Goal: Transaction & Acquisition: Purchase product/service

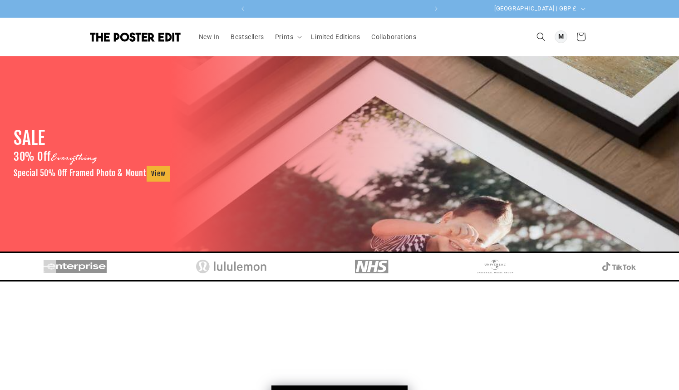
scroll to position [0, 177]
click at [284, 34] on span "Prints" at bounding box center [284, 37] width 19 height 8
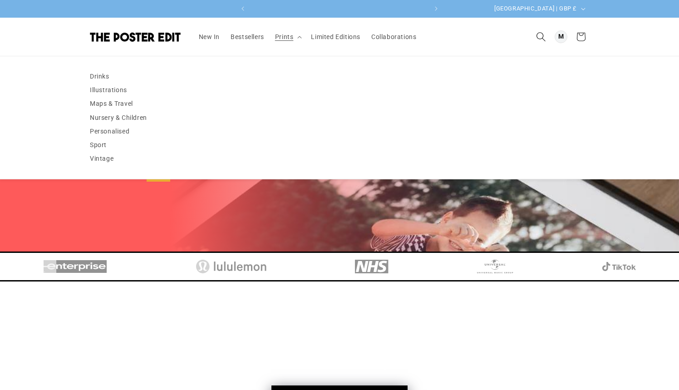
click at [542, 36] on icon "Search" at bounding box center [541, 37] width 10 height 10
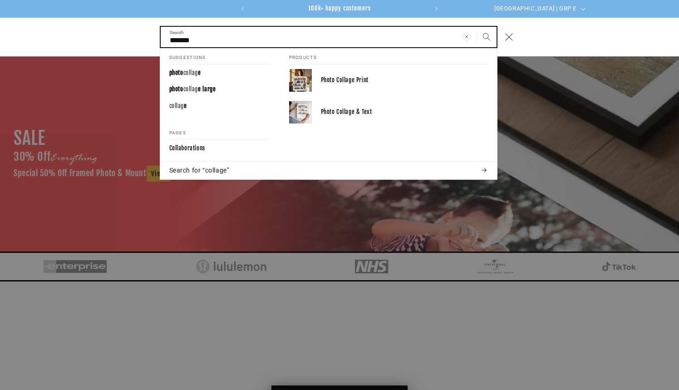
type input "*******"
click at [486, 37] on button "Search" at bounding box center [487, 37] width 20 height 20
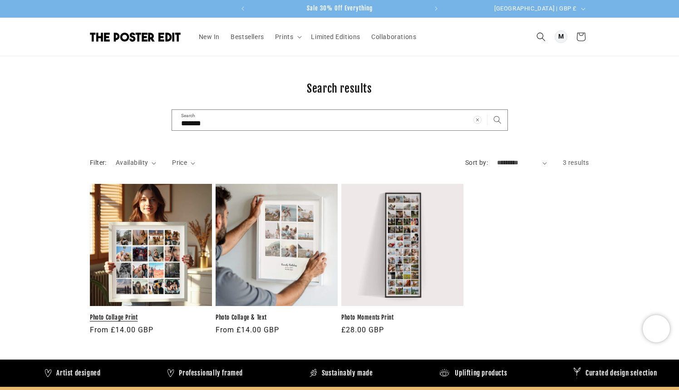
click at [127, 314] on link "Photo Collage Print" at bounding box center [151, 318] width 122 height 8
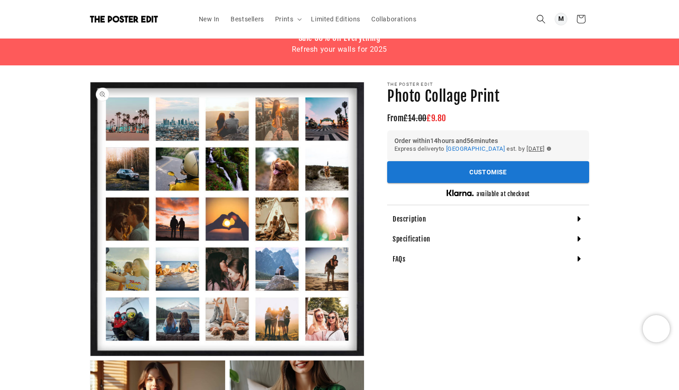
scroll to position [0, 354]
click at [450, 227] on div "Description" at bounding box center [488, 219] width 202 height 20
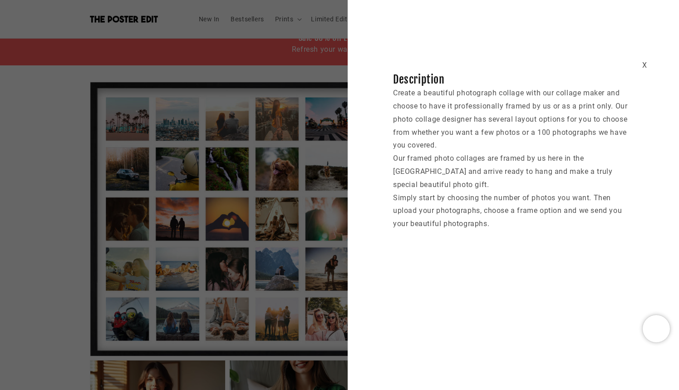
scroll to position [0, 177]
click at [646, 66] on div "X" at bounding box center [644, 65] width 5 height 13
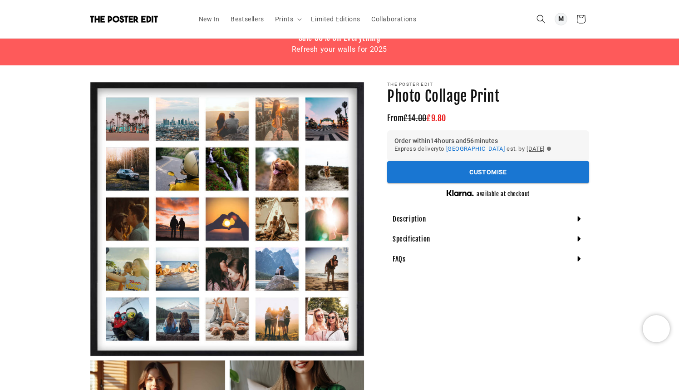
scroll to position [0, 354]
click at [424, 223] on h4 "Description" at bounding box center [410, 219] width 34 height 9
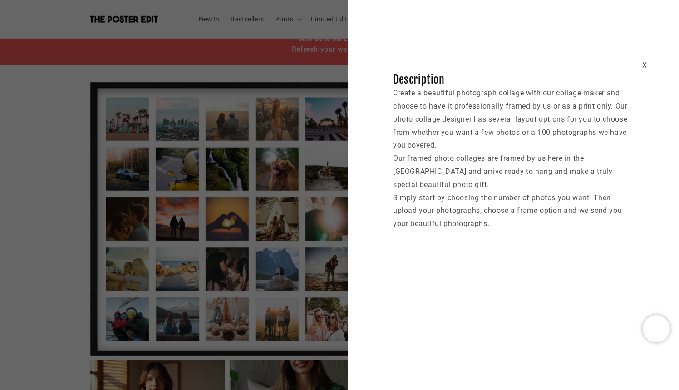
scroll to position [0, 0]
click at [644, 65] on div "X" at bounding box center [644, 65] width 5 height 13
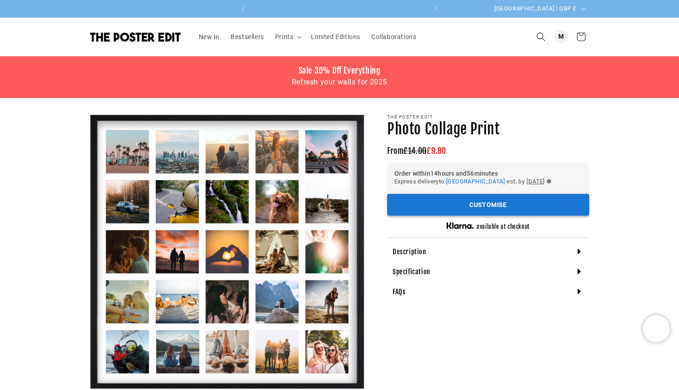
scroll to position [0, 354]
click at [491, 205] on button "Customise" at bounding box center [488, 205] width 202 height 22
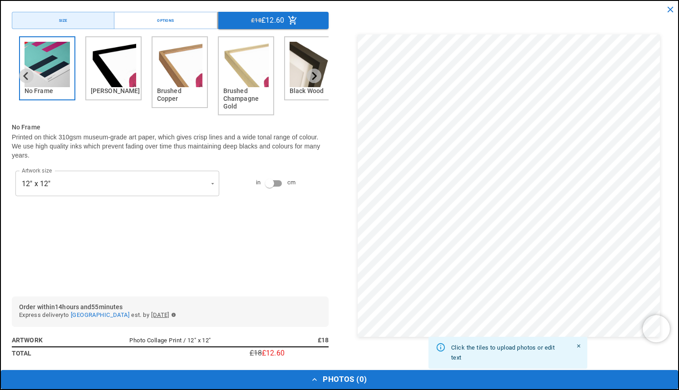
scroll to position [0, 0]
click at [320, 78] on button "Next slide" at bounding box center [314, 76] width 15 height 15
click at [312, 75] on icon "Next slide" at bounding box center [314, 76] width 9 height 9
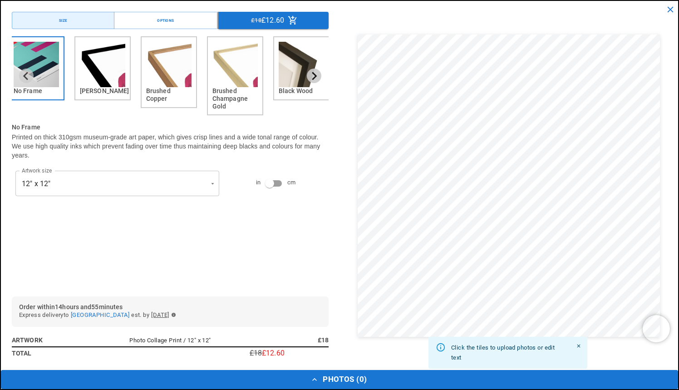
click at [312, 75] on icon "Next slide" at bounding box center [314, 76] width 9 height 9
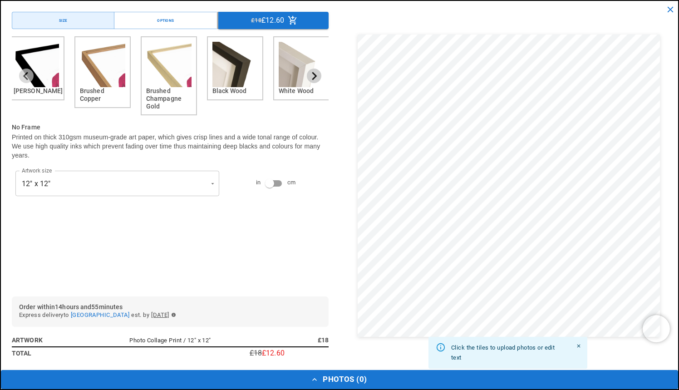
click at [312, 75] on icon "Next slide" at bounding box center [314, 76] width 9 height 9
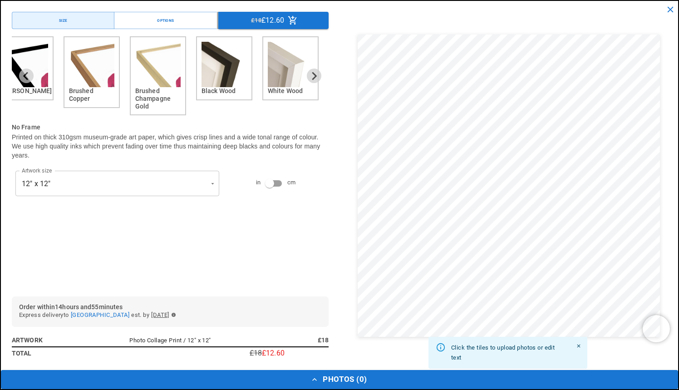
click at [266, 84] on div "White Wood" at bounding box center [290, 68] width 56 height 64
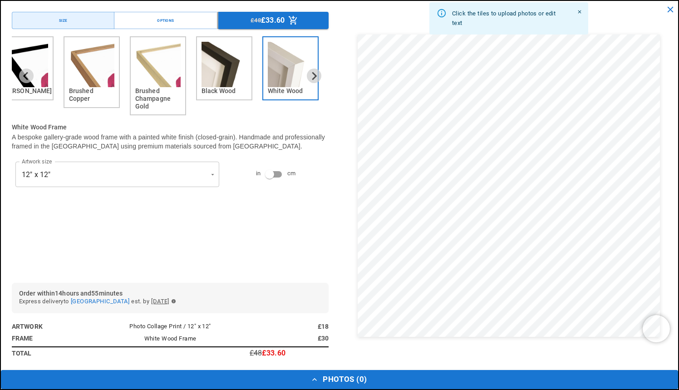
scroll to position [0, 354]
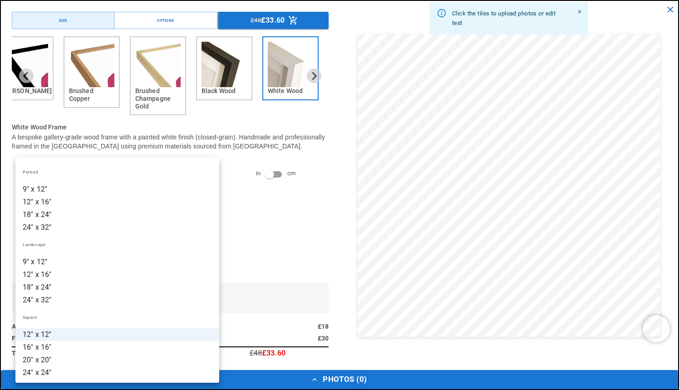
click at [60, 345] on li "16" x 16"" at bounding box center [117, 347] width 204 height 13
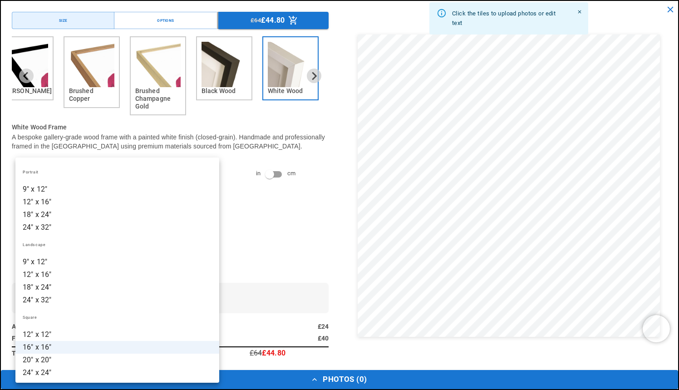
click at [114, 276] on li "12" x 16"" at bounding box center [117, 274] width 204 height 13
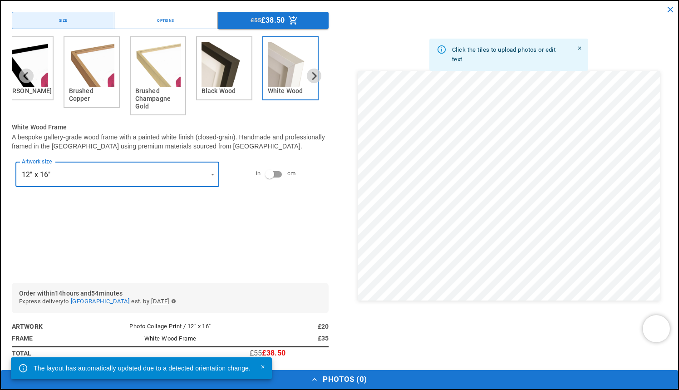
scroll to position [0, 354]
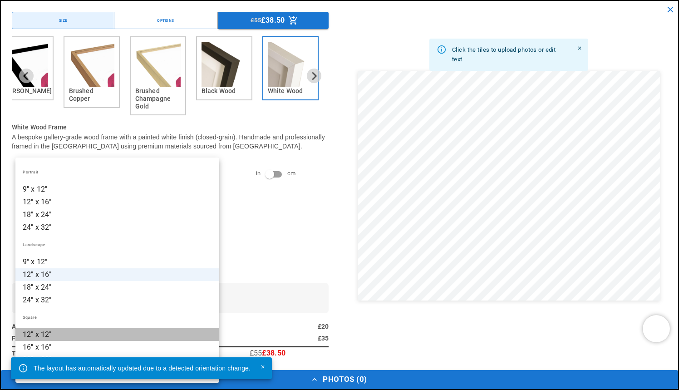
click at [80, 328] on li "12" x 12"" at bounding box center [117, 334] width 204 height 13
type input "*********"
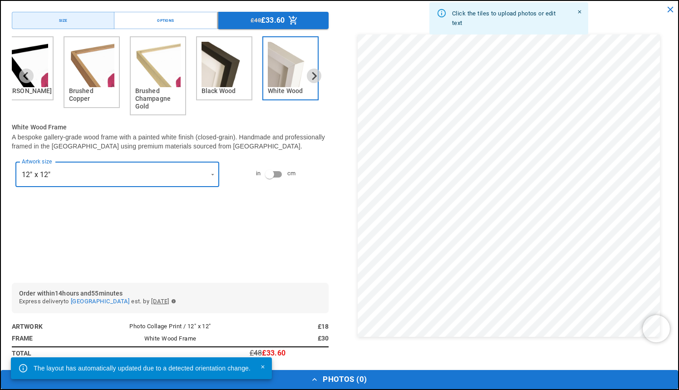
click at [285, 55] on img "6 of 6" at bounding box center [290, 64] width 45 height 45
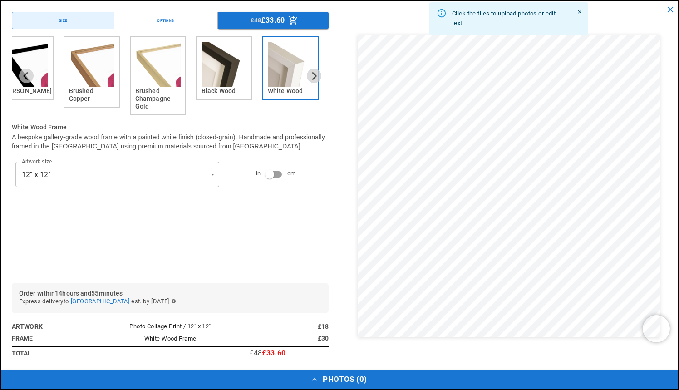
scroll to position [0, 0]
click at [187, 20] on button "Options" at bounding box center [165, 20] width 103 height 17
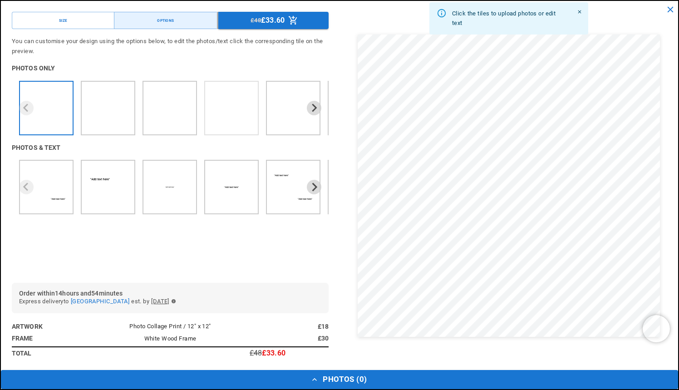
click at [229, 118] on img "4 of 7" at bounding box center [232, 117] width 8 height 8
